Goal: Information Seeking & Learning: Learn about a topic

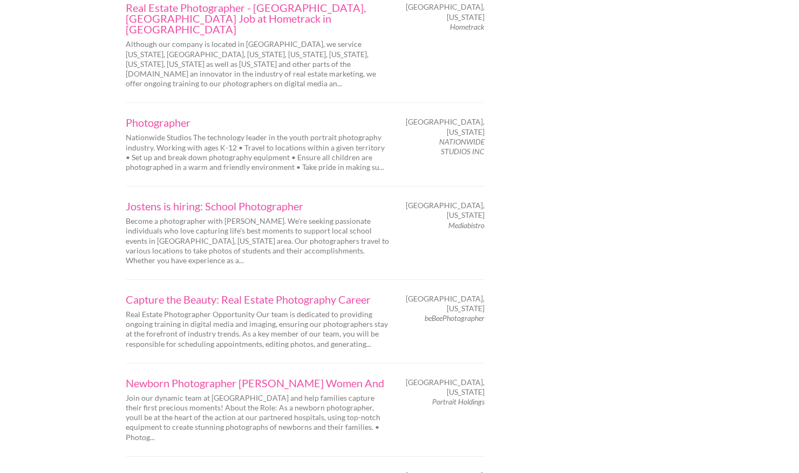
scroll to position [1673, 0]
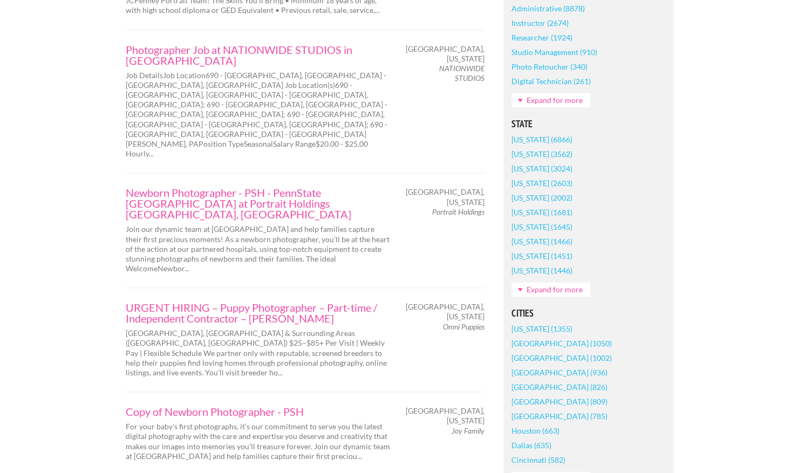
scroll to position [648, 0]
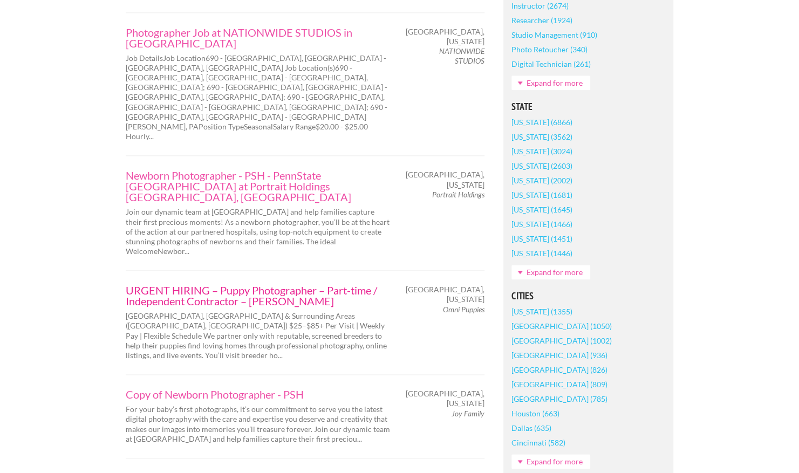
click at [227, 285] on link "URGENT HIRING – Puppy Photographer – Part-time / Independent Contractor – Omni …" at bounding box center [258, 296] width 264 height 22
click at [131, 285] on link "URGENT HIRING – Puppy Photographer – Part-time / Independent Contractor – Omni …" at bounding box center [258, 296] width 264 height 22
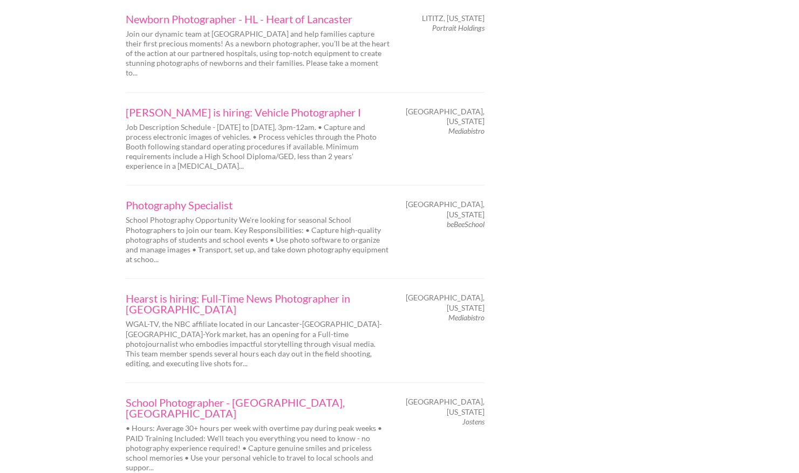
scroll to position [1727, 0]
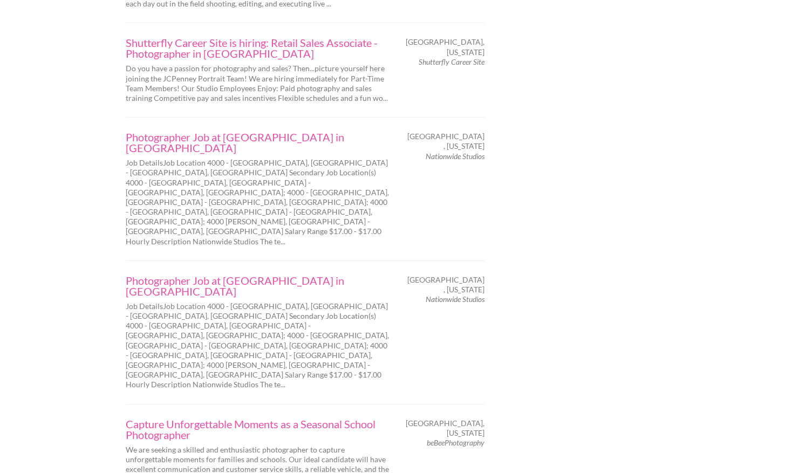
scroll to position [1673, 0]
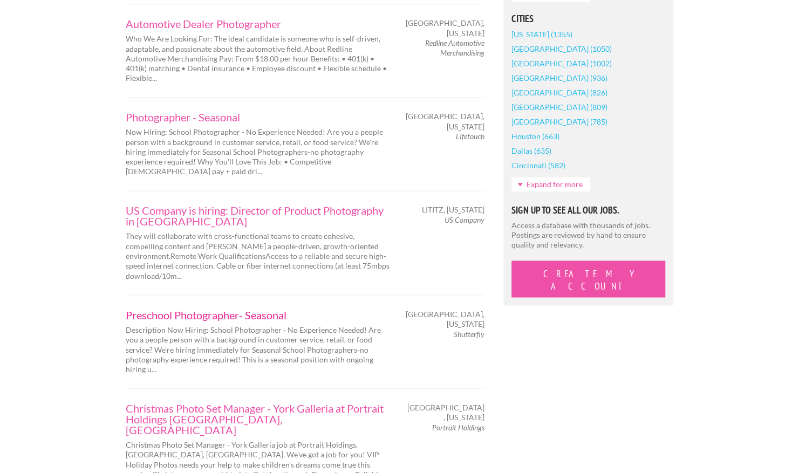
scroll to position [971, 0]
